Goal: Information Seeking & Learning: Understand process/instructions

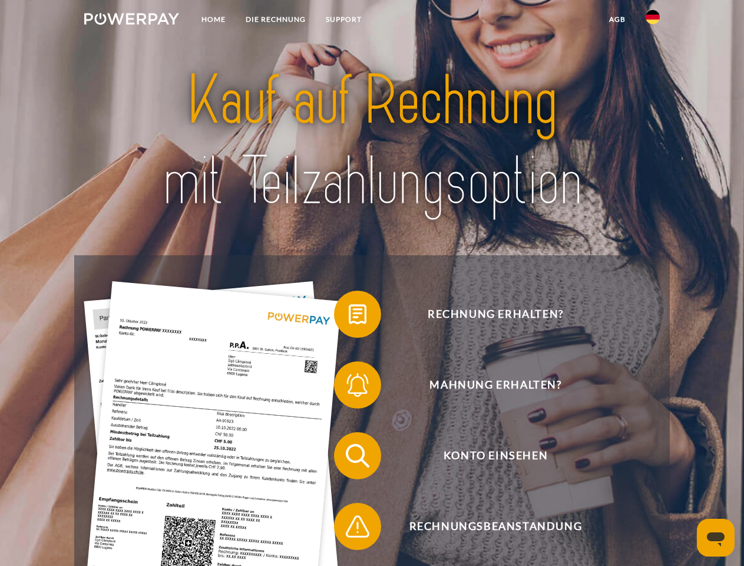
click at [131, 21] on img at bounding box center [131, 19] width 95 height 12
click at [653, 21] on img at bounding box center [653, 17] width 14 height 14
click at [617, 19] on link "agb" at bounding box center [617, 19] width 37 height 21
click at [349, 316] on span at bounding box center [340, 314] width 59 height 59
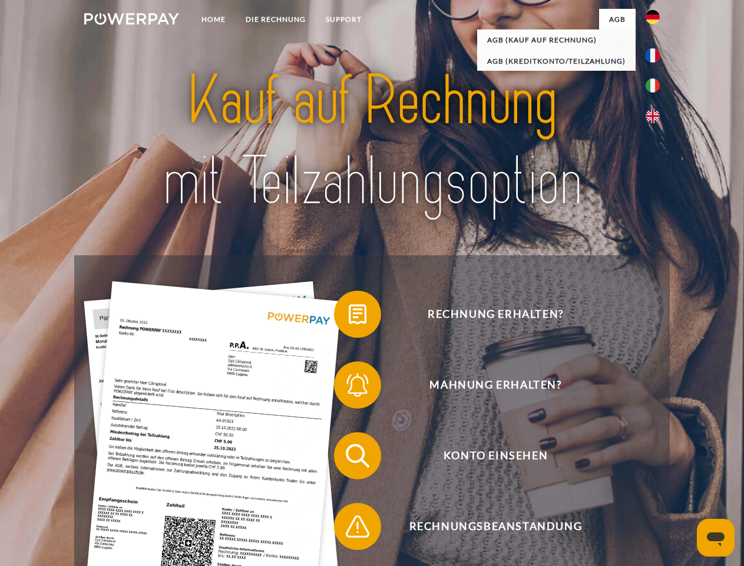
click at [349, 387] on span at bounding box center [340, 384] width 59 height 59
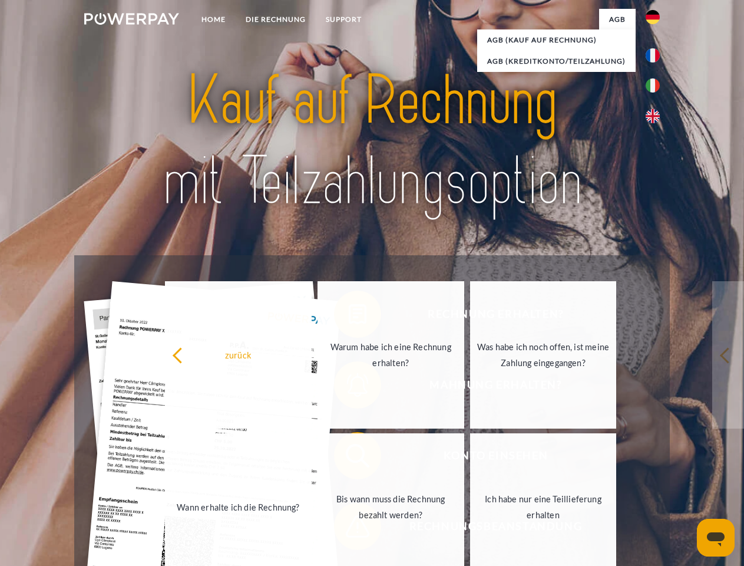
click at [349, 458] on link "Bis wann muss die Rechnung bezahlt werden?" at bounding box center [391, 506] width 147 height 147
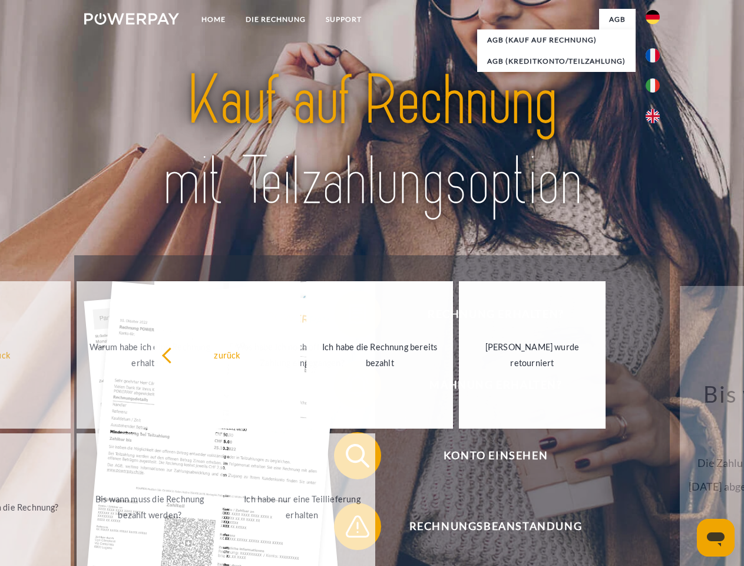
click at [349, 529] on span at bounding box center [340, 526] width 59 height 59
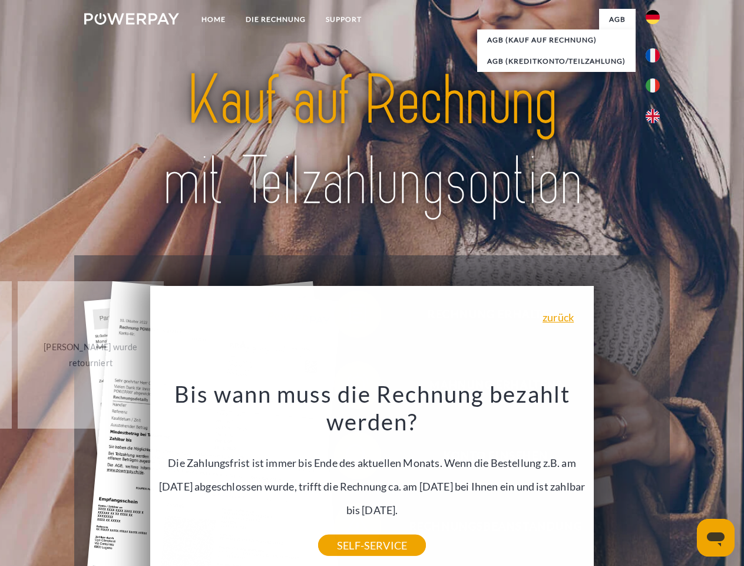
click at [716, 538] on icon "Messaging-Fenster öffnen" at bounding box center [716, 539] width 18 height 14
